Goal: Information Seeking & Learning: Check status

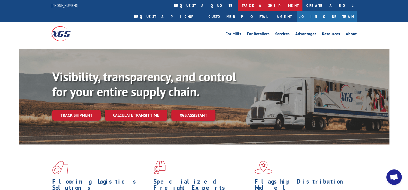
click at [238, 8] on link "track a shipment" at bounding box center [270, 5] width 65 height 11
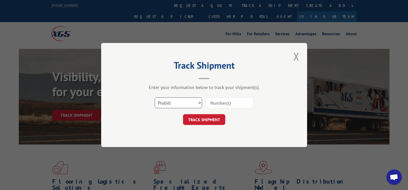
click at [195, 102] on select "Select category... Probill BOL PO" at bounding box center [178, 102] width 47 height 11
select select "bol"
click at [155, 97] on select "Select category... Probill BOL PO" at bounding box center [178, 102] width 47 height 11
paste input "5939035"
type input "5939035"
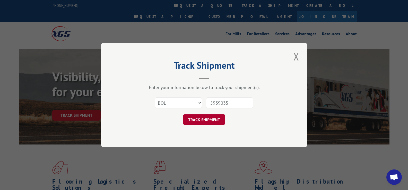
click at [204, 120] on button "TRACK SHIPMENT" at bounding box center [204, 119] width 42 height 11
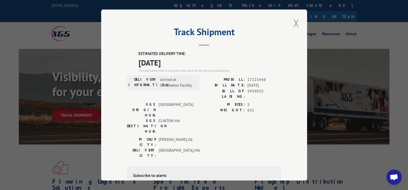
click at [294, 24] on button "Close modal" at bounding box center [296, 23] width 9 height 14
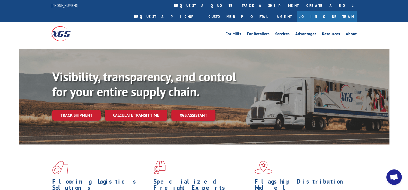
click at [201, 145] on div "Flooring Logistics Solutions As an industry carrier of choice, XGS has brought …" at bounding box center [204, 191] width 370 height 94
click at [206, 147] on div "Flooring Logistics Solutions As an industry carrier of choice, XGS has brought …" at bounding box center [204, 191] width 370 height 94
